Goal: Task Accomplishment & Management: Use online tool/utility

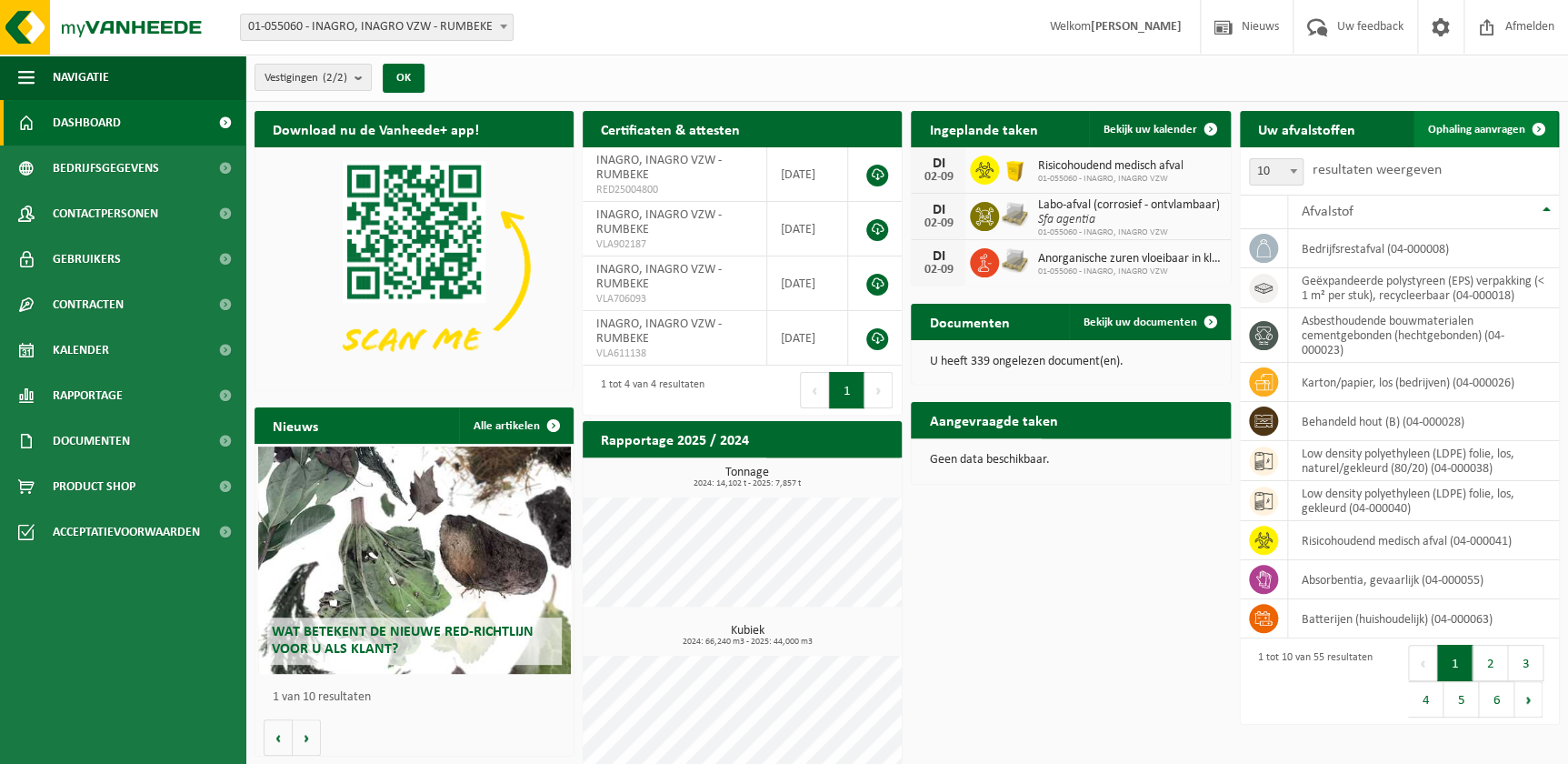
click at [1521, 118] on span at bounding box center [1538, 129] width 36 height 36
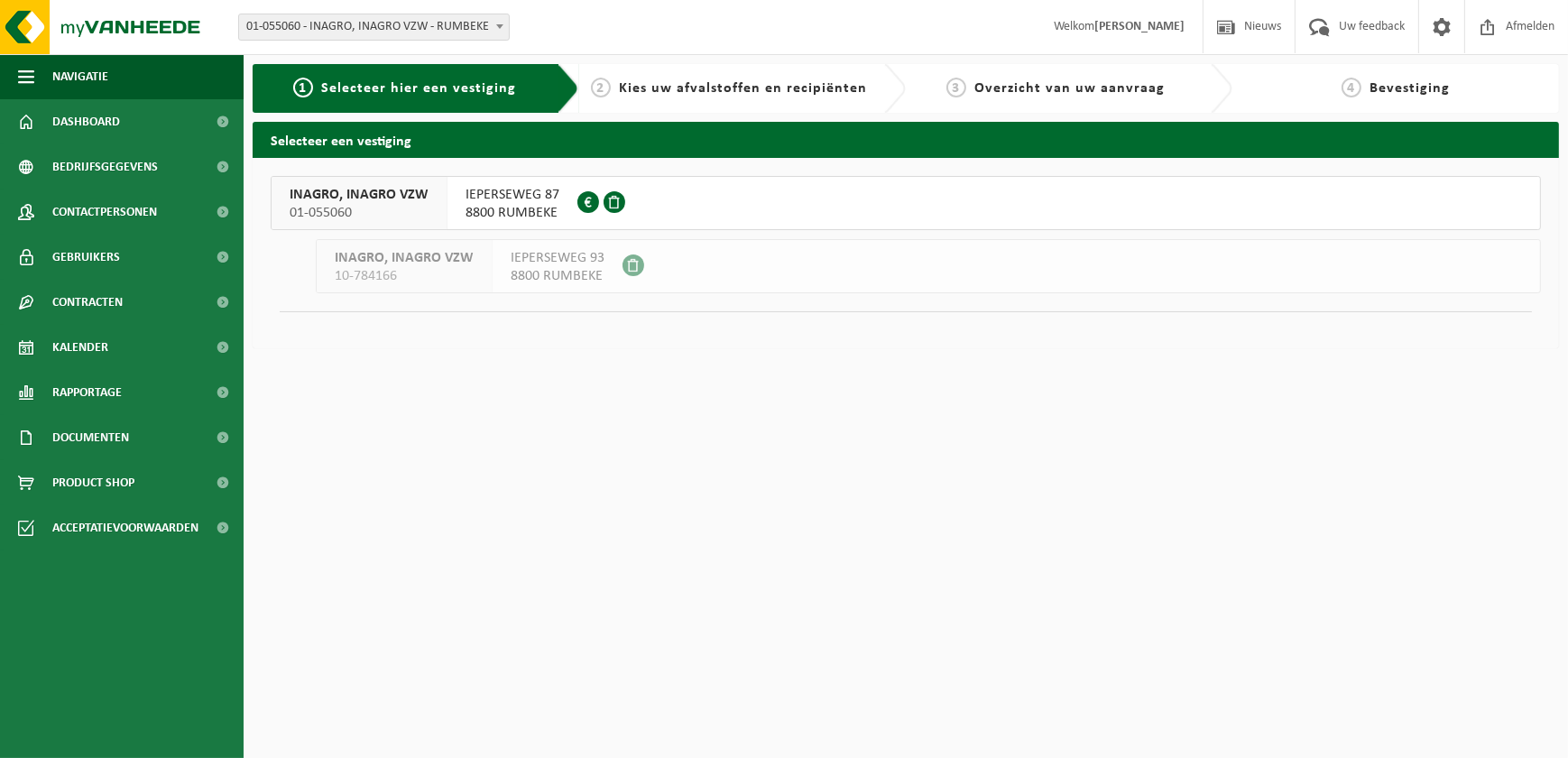
click at [565, 201] on div "IEPERSEWEG 87 8800 RUMBEKE 0417.474.241" at bounding box center [512, 202] width 129 height 52
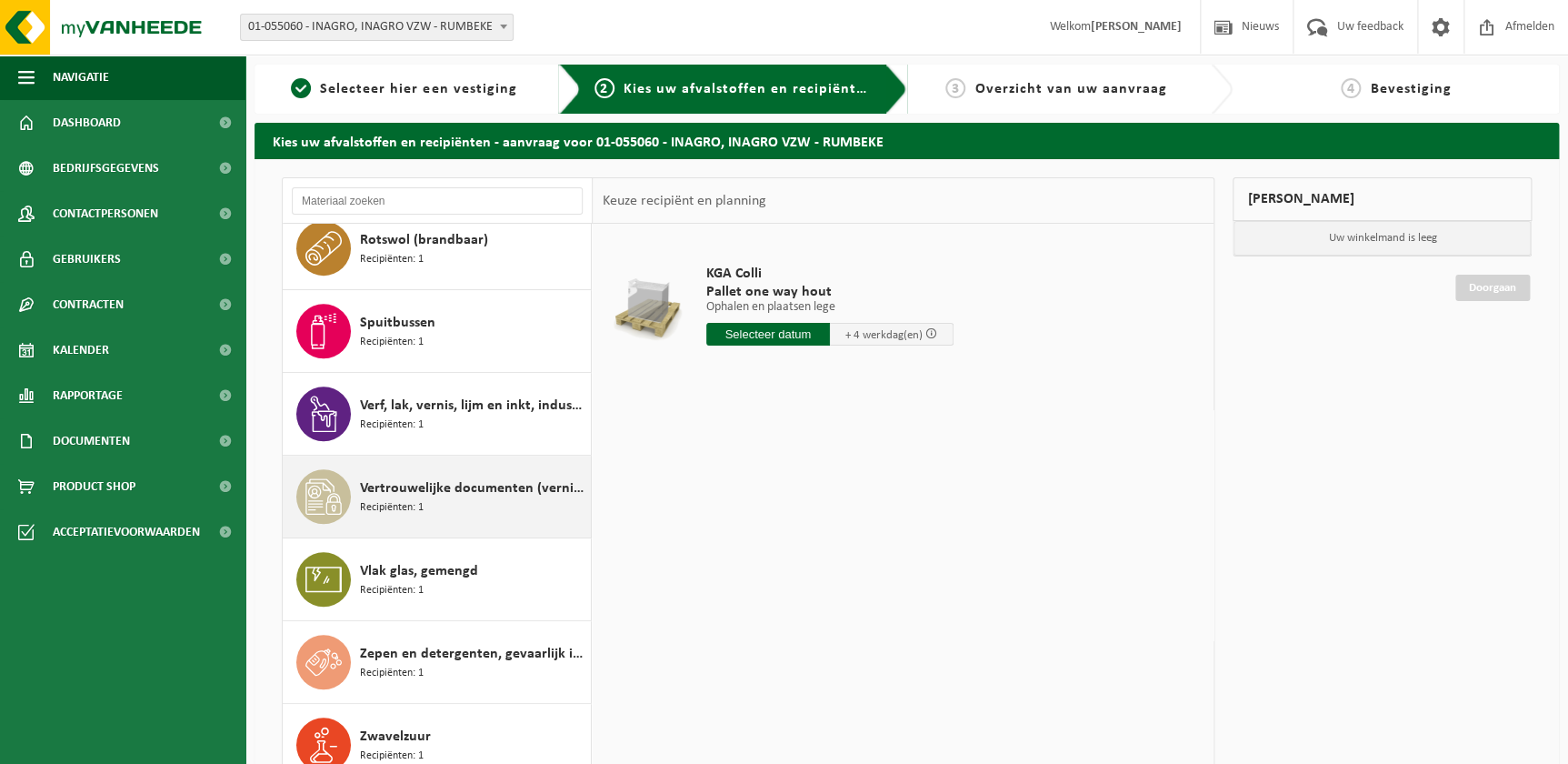
scroll to position [3921, 0]
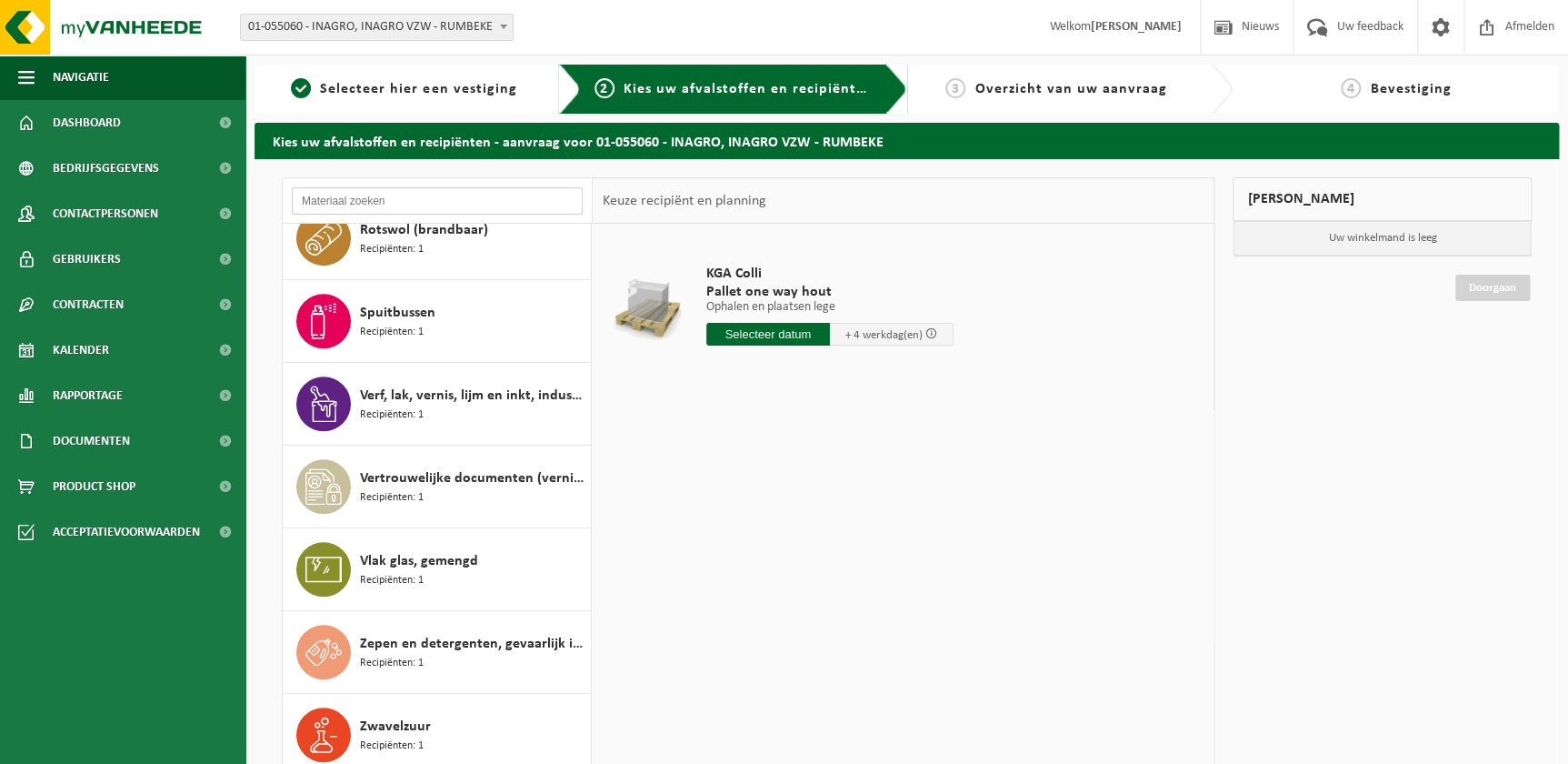
click at [388, 199] on input "text" at bounding box center [437, 201] width 291 height 28
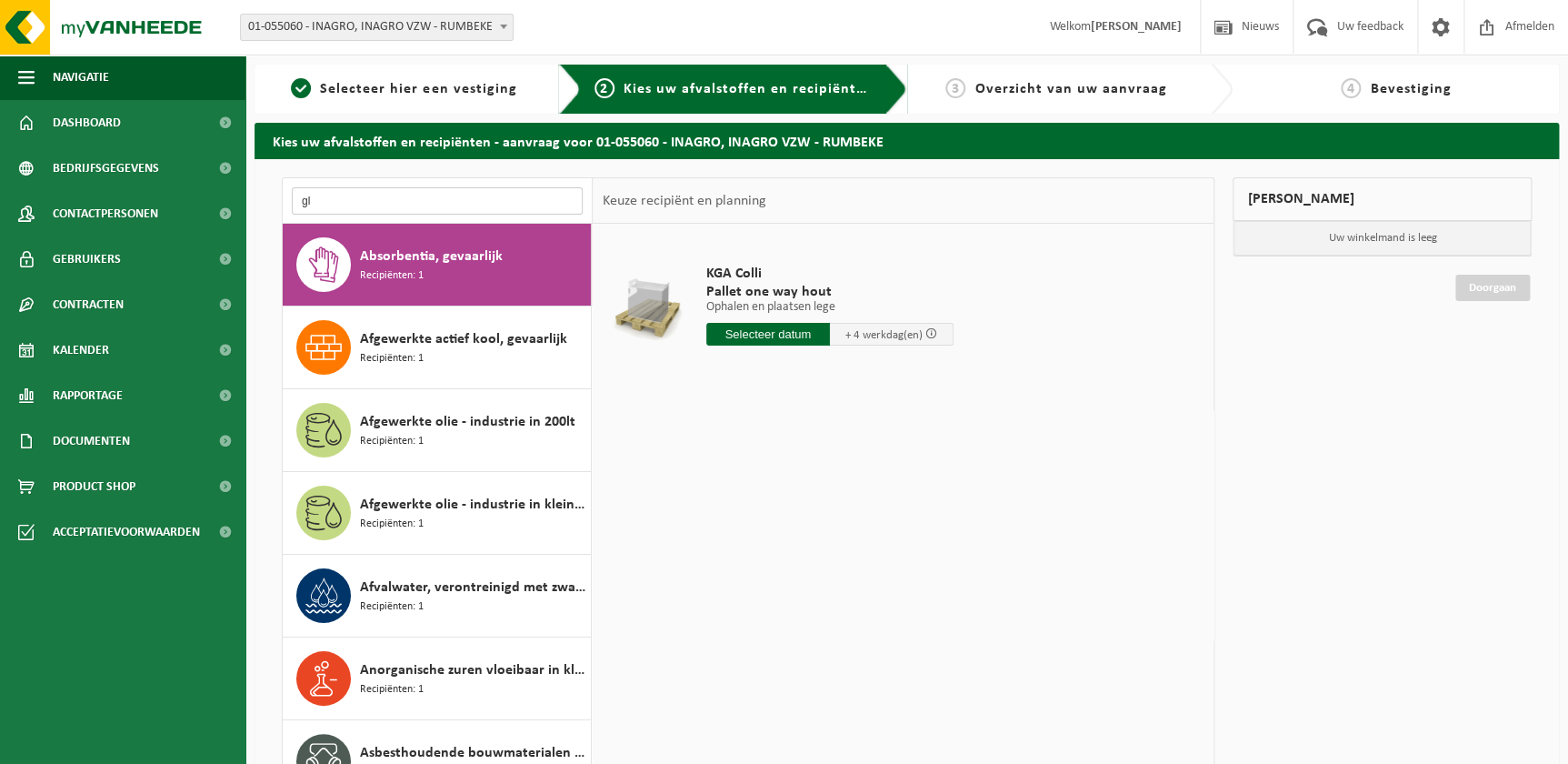
type input "g"
